Goal: Task Accomplishment & Management: Use online tool/utility

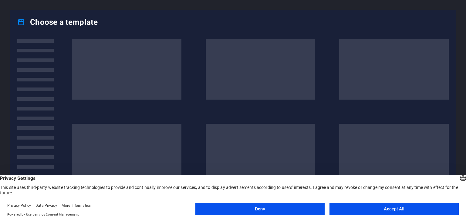
click at [351, 208] on button "Accept All" at bounding box center [393, 209] width 129 height 12
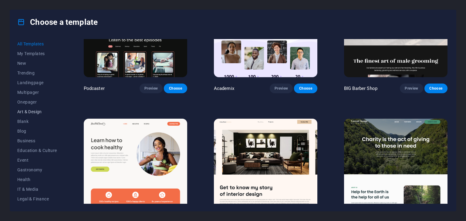
scroll to position [30, 0]
click at [27, 197] on span "Portfolio" at bounding box center [37, 198] width 40 height 5
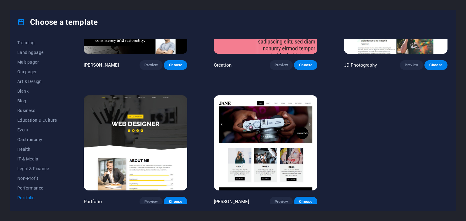
scroll to position [97, 0]
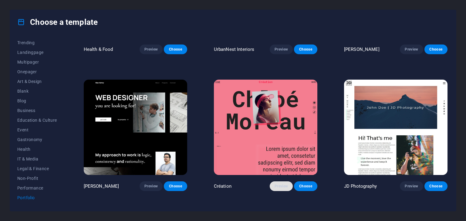
click at [280, 185] on span "Preview" at bounding box center [280, 186] width 13 height 5
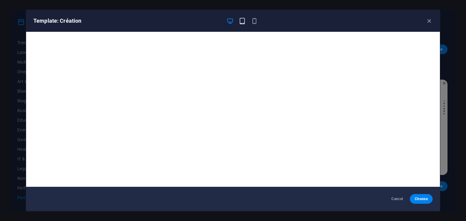
click at [241, 21] on icon "button" at bounding box center [242, 21] width 7 height 7
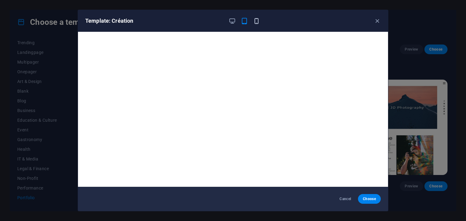
click at [254, 21] on icon "button" at bounding box center [256, 21] width 7 height 7
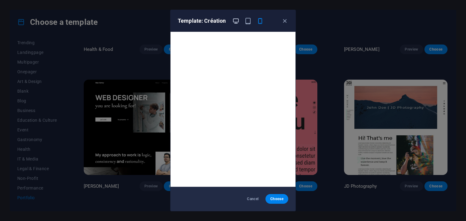
click at [235, 22] on icon "button" at bounding box center [235, 21] width 7 height 7
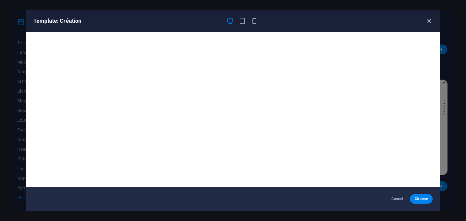
click at [427, 20] on icon "button" at bounding box center [429, 21] width 7 height 7
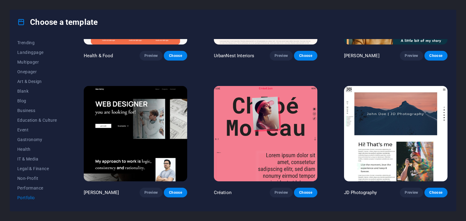
scroll to position [0, 0]
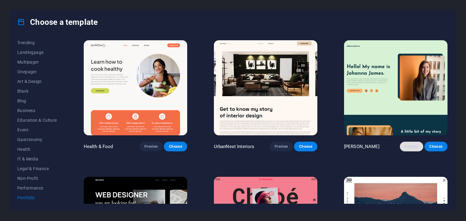
click at [410, 146] on span "Preview" at bounding box center [411, 146] width 13 height 5
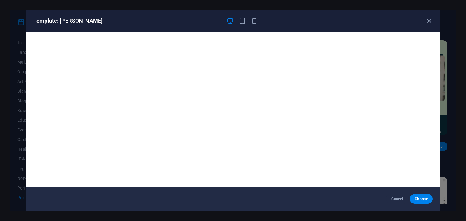
drag, startPoint x: 427, startPoint y: 21, endPoint x: 419, endPoint y: 25, distance: 9.4
click at [427, 20] on icon "button" at bounding box center [429, 21] width 7 height 7
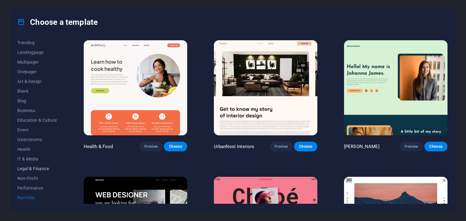
click at [27, 169] on span "Legal & Finance" at bounding box center [37, 169] width 40 height 5
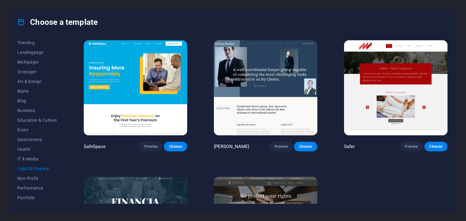
scroll to position [83, 0]
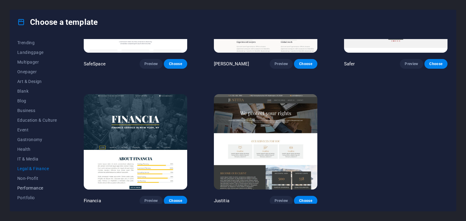
click at [27, 187] on span "Performance" at bounding box center [37, 188] width 40 height 5
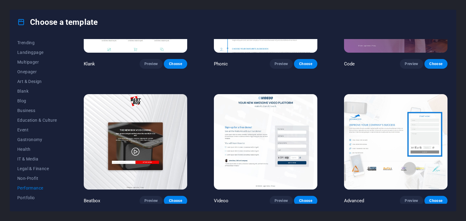
scroll to position [0, 0]
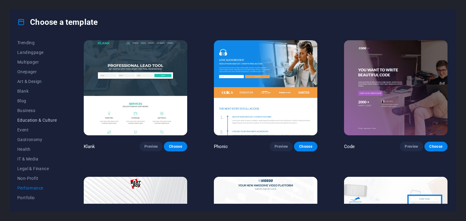
click at [34, 121] on span "Education & Culture" at bounding box center [37, 120] width 40 height 5
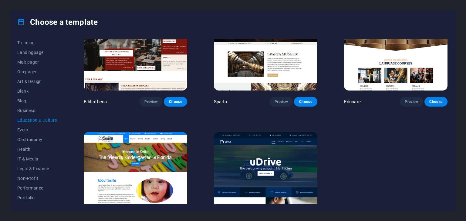
scroll to position [219, 0]
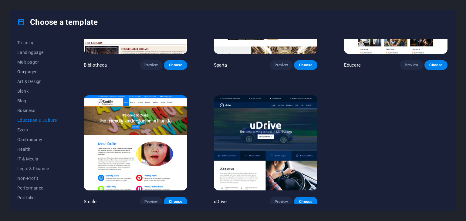
click at [28, 73] on span "Onepager" at bounding box center [37, 71] width 40 height 5
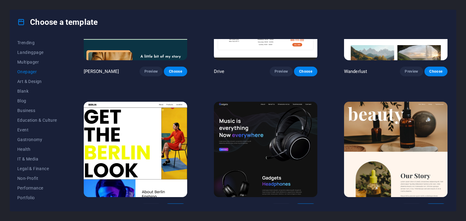
scroll to position [653, 0]
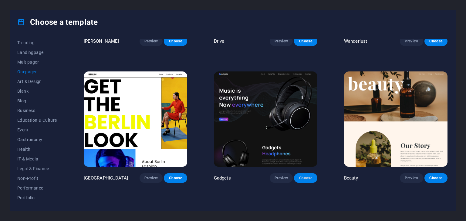
click at [301, 176] on button "Choose" at bounding box center [305, 178] width 23 height 10
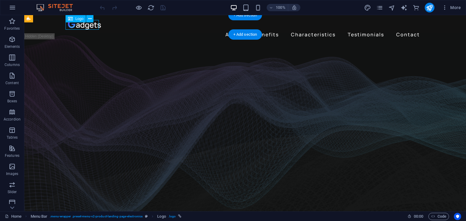
click at [87, 27] on div at bounding box center [245, 25] width 354 height 10
select select "px"
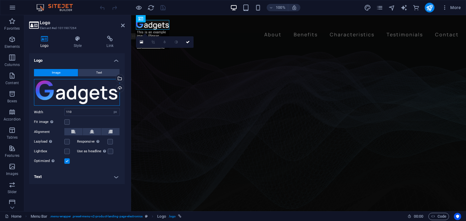
click at [113, 93] on div "Drag files here, click to choose files or select files from Files or our free s…" at bounding box center [77, 92] width 86 height 27
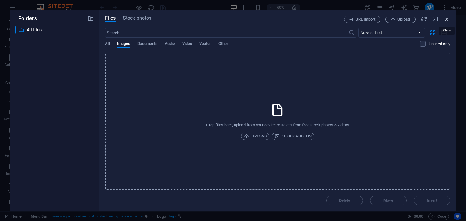
drag, startPoint x: 448, startPoint y: 19, endPoint x: 274, endPoint y: 8, distance: 173.8
click at [448, 19] on icon "button" at bounding box center [446, 19] width 7 height 7
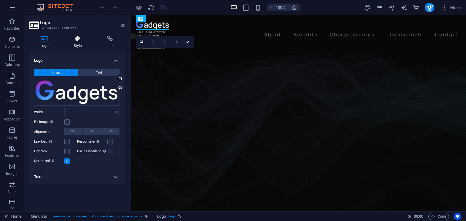
click at [79, 41] on icon at bounding box center [77, 39] width 31 height 6
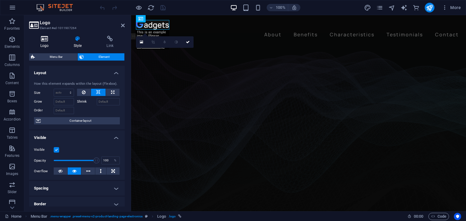
click at [55, 37] on icon at bounding box center [44, 39] width 31 height 6
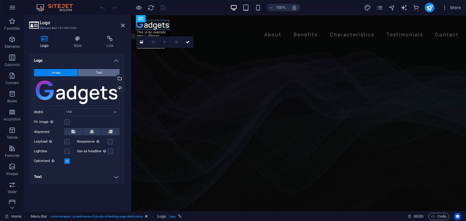
click at [92, 73] on button "Text" at bounding box center [98, 72] width 41 height 7
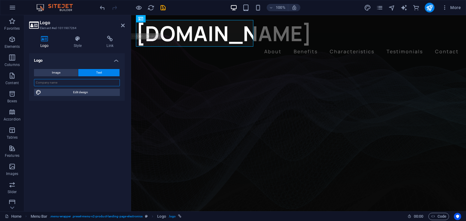
click at [101, 83] on input "text" at bounding box center [77, 82] width 86 height 7
click at [247, 35] on div "[DOMAIN_NAME]" at bounding box center [298, 33] width 325 height 27
click at [59, 82] on input "text" at bounding box center [77, 82] width 86 height 7
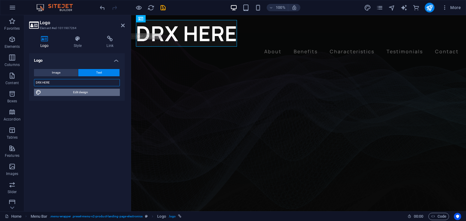
type input "DRX HERE"
click at [92, 89] on span "Edit design" at bounding box center [80, 92] width 75 height 7
select select "px"
select select "700"
select select "px"
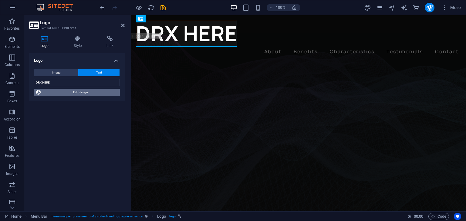
select select "rem"
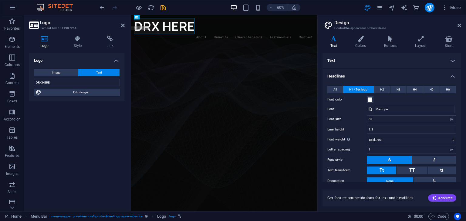
scroll to position [29, 0]
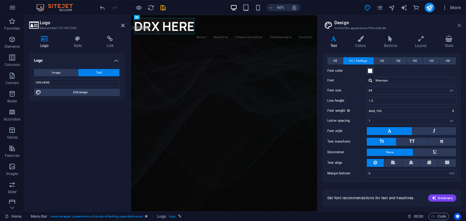
click at [458, 23] on icon at bounding box center [459, 25] width 4 height 5
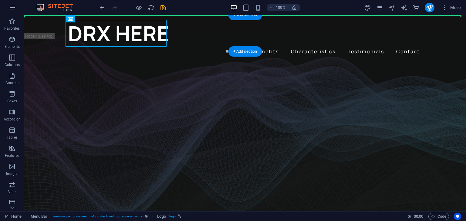
drag, startPoint x: 72, startPoint y: 32, endPoint x: 44, endPoint y: 32, distance: 28.5
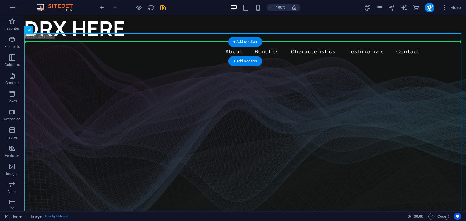
drag, startPoint x: 53, startPoint y: 35, endPoint x: 59, endPoint y: 43, distance: 10.8
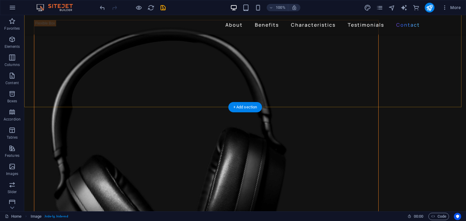
scroll to position [1666, 0]
